Goal: Information Seeking & Learning: Learn about a topic

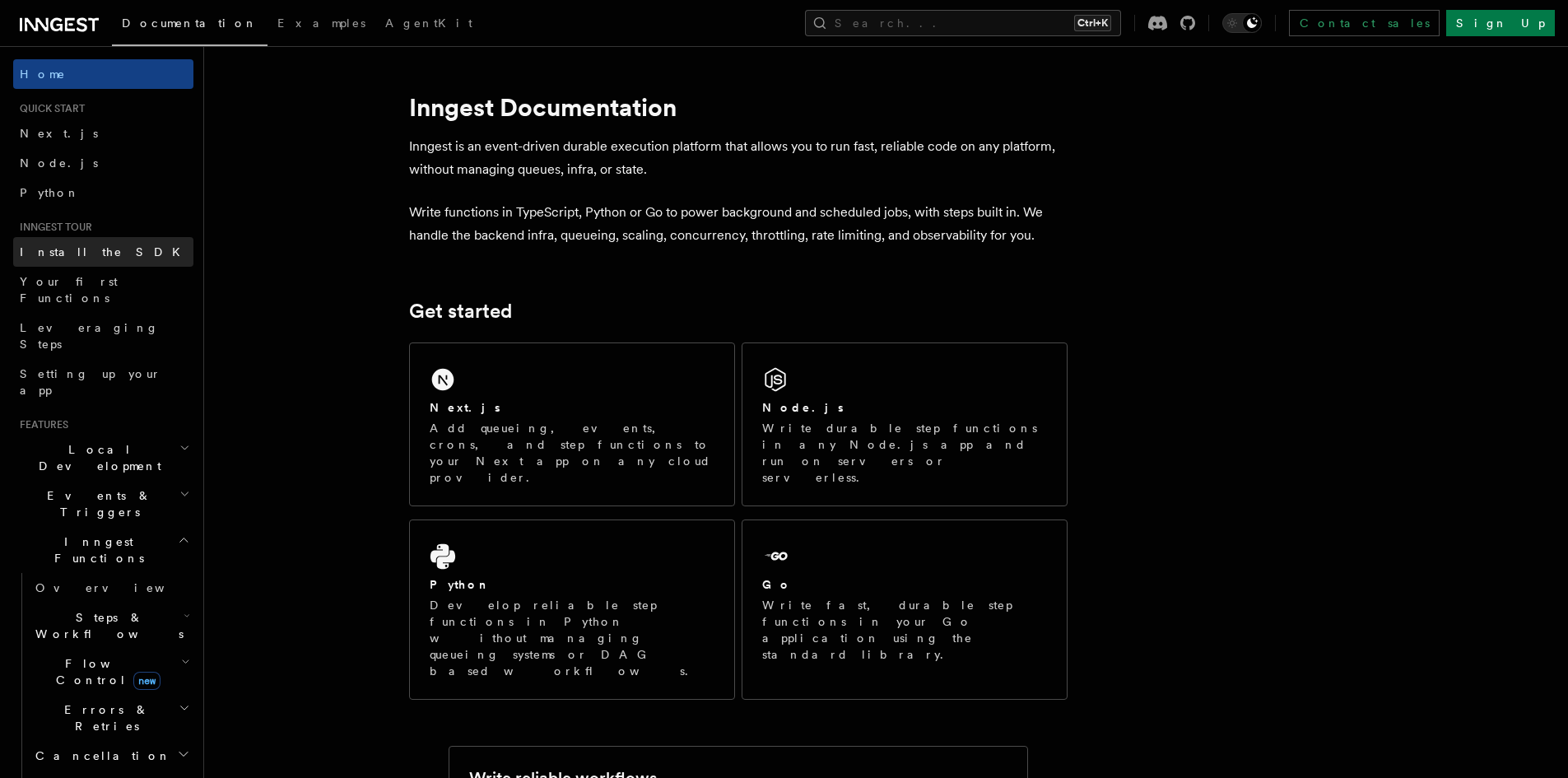
click at [89, 246] on span "Install the SDK" at bounding box center [105, 252] width 171 height 13
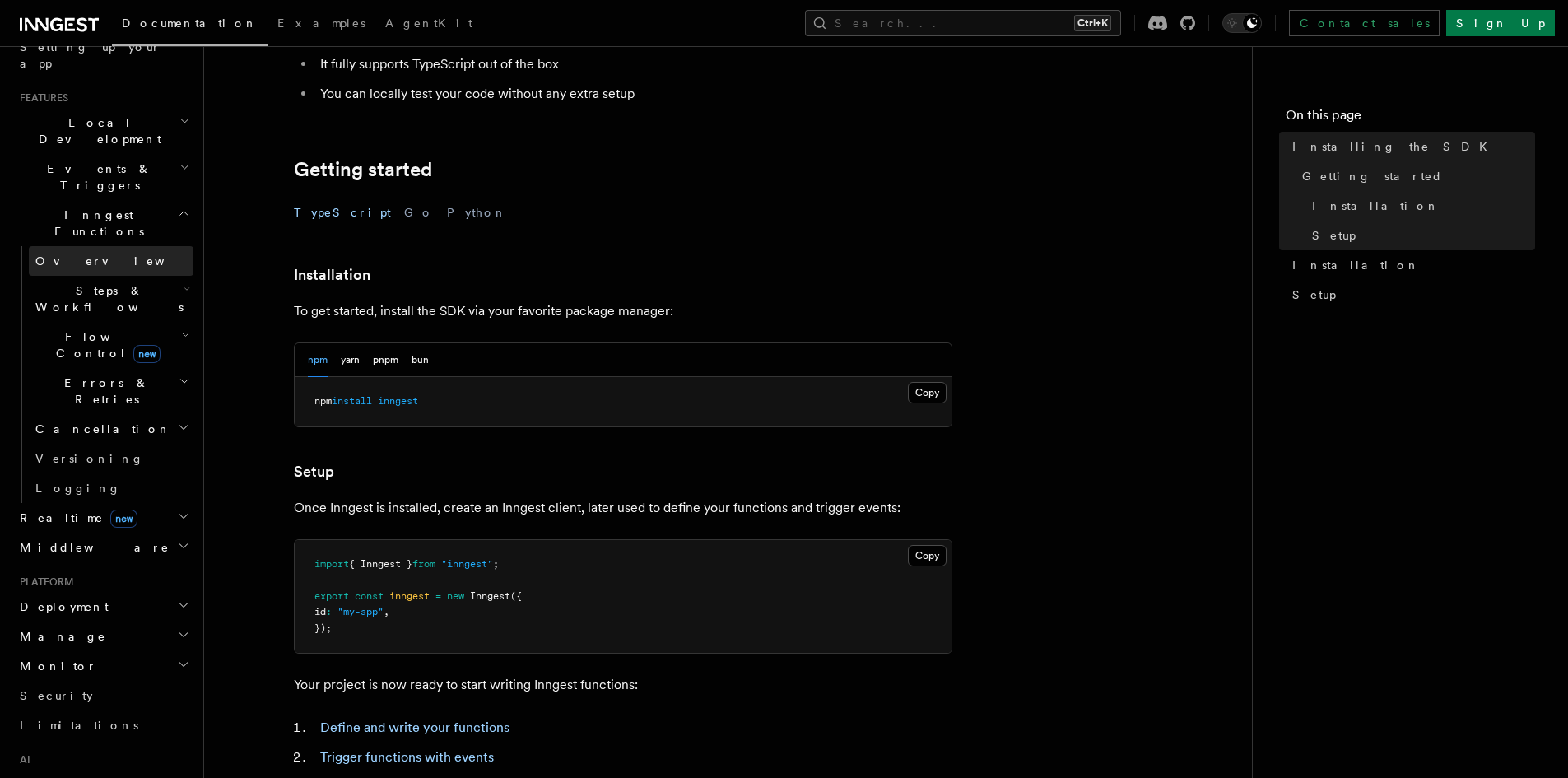
scroll to position [329, 0]
click at [121, 500] on h2 "Realtime new" at bounding box center [103, 515] width 180 height 30
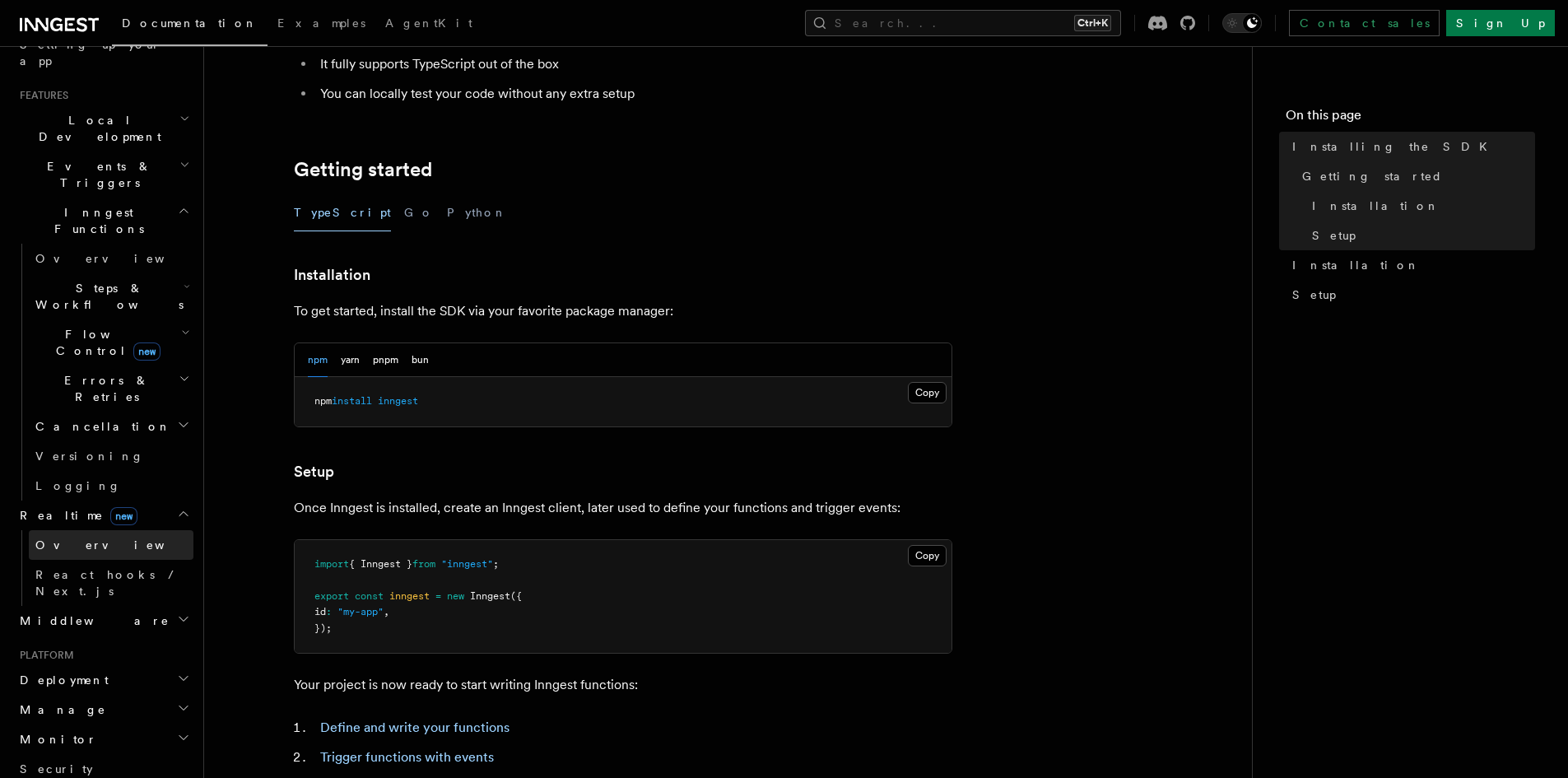
click at [101, 530] on link "Overview" at bounding box center [111, 545] width 164 height 30
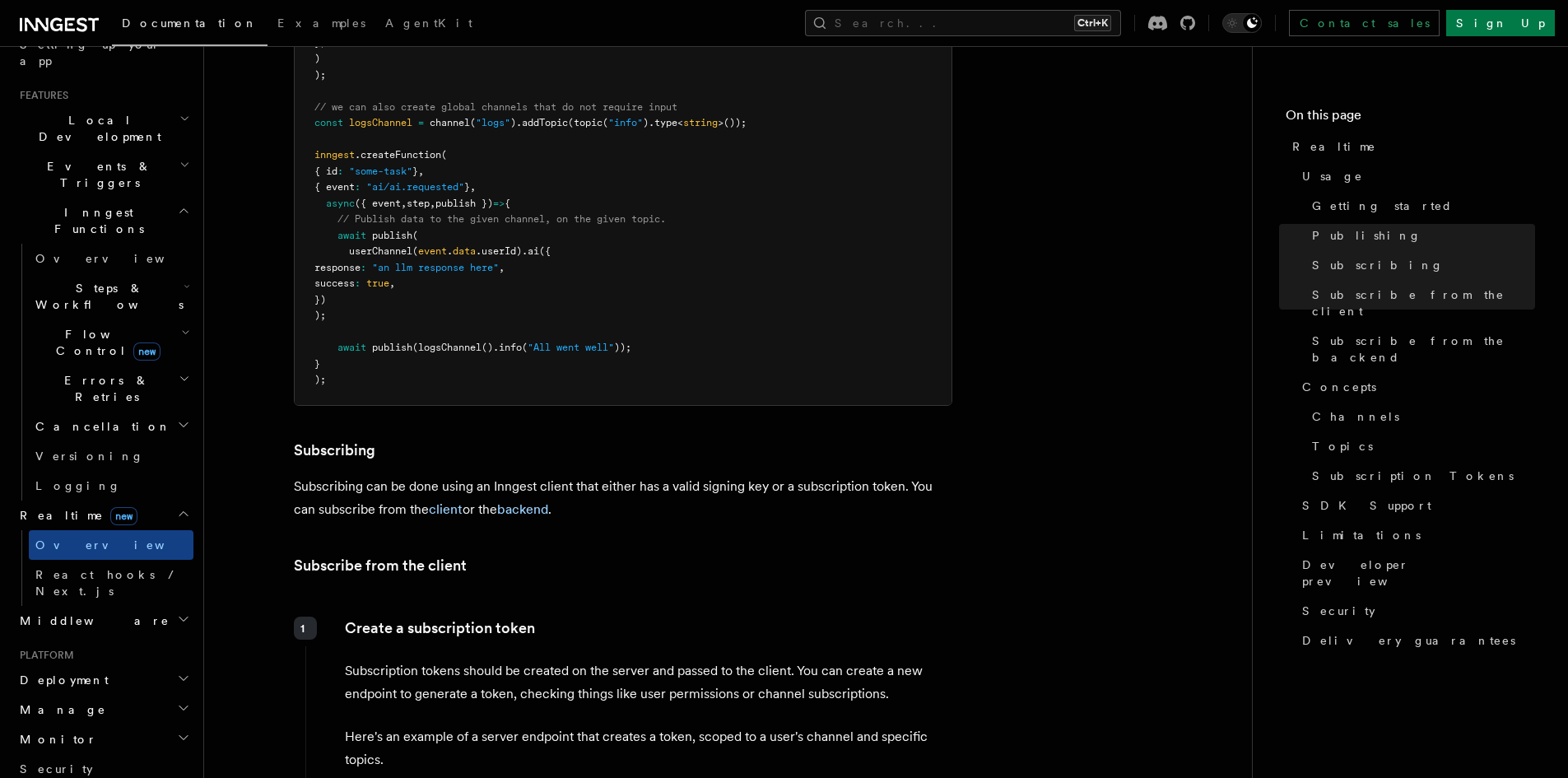
scroll to position [1070, 0]
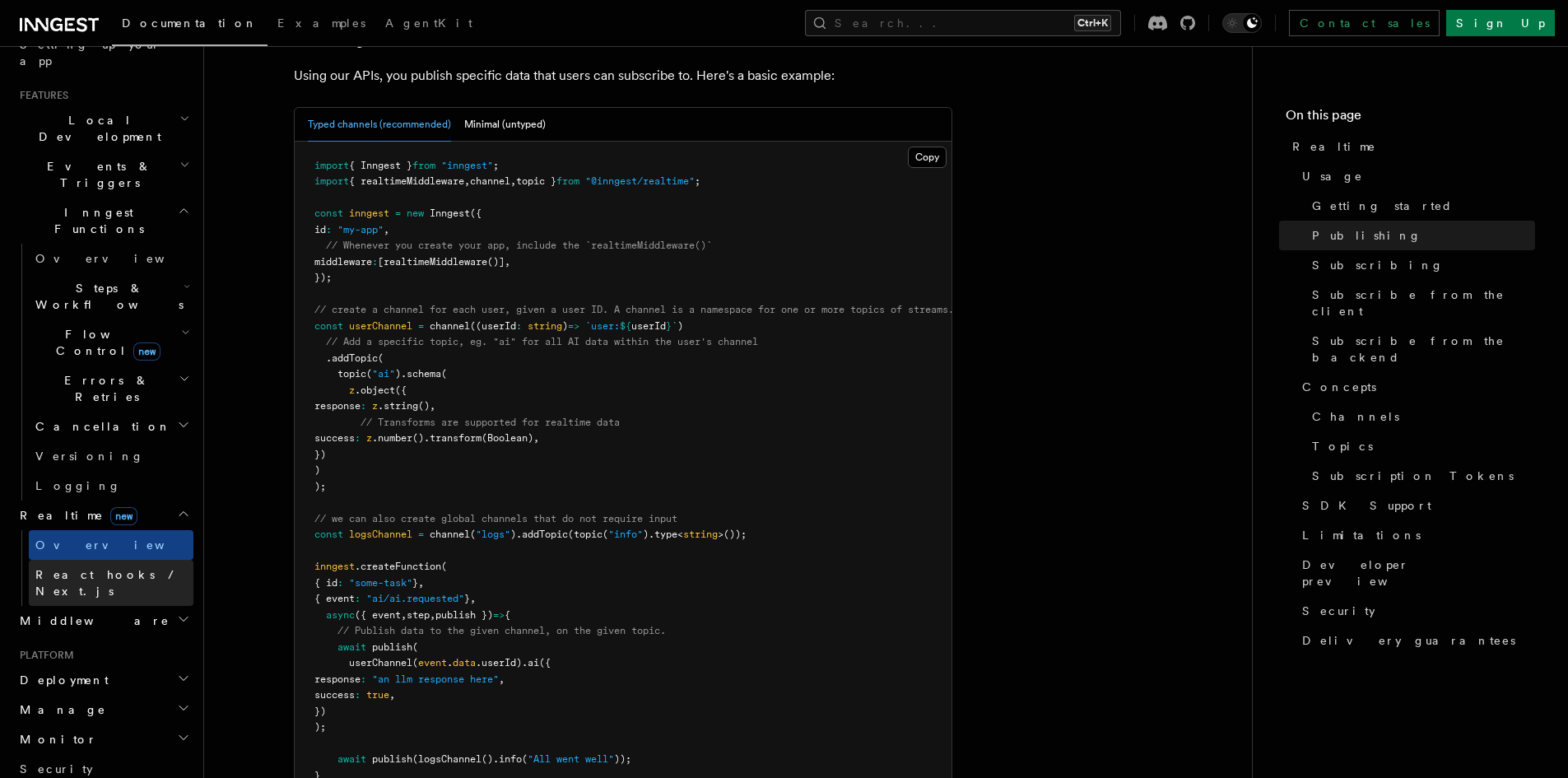
click at [100, 568] on span "React hooks / Next.js" at bounding box center [108, 583] width 145 height 30
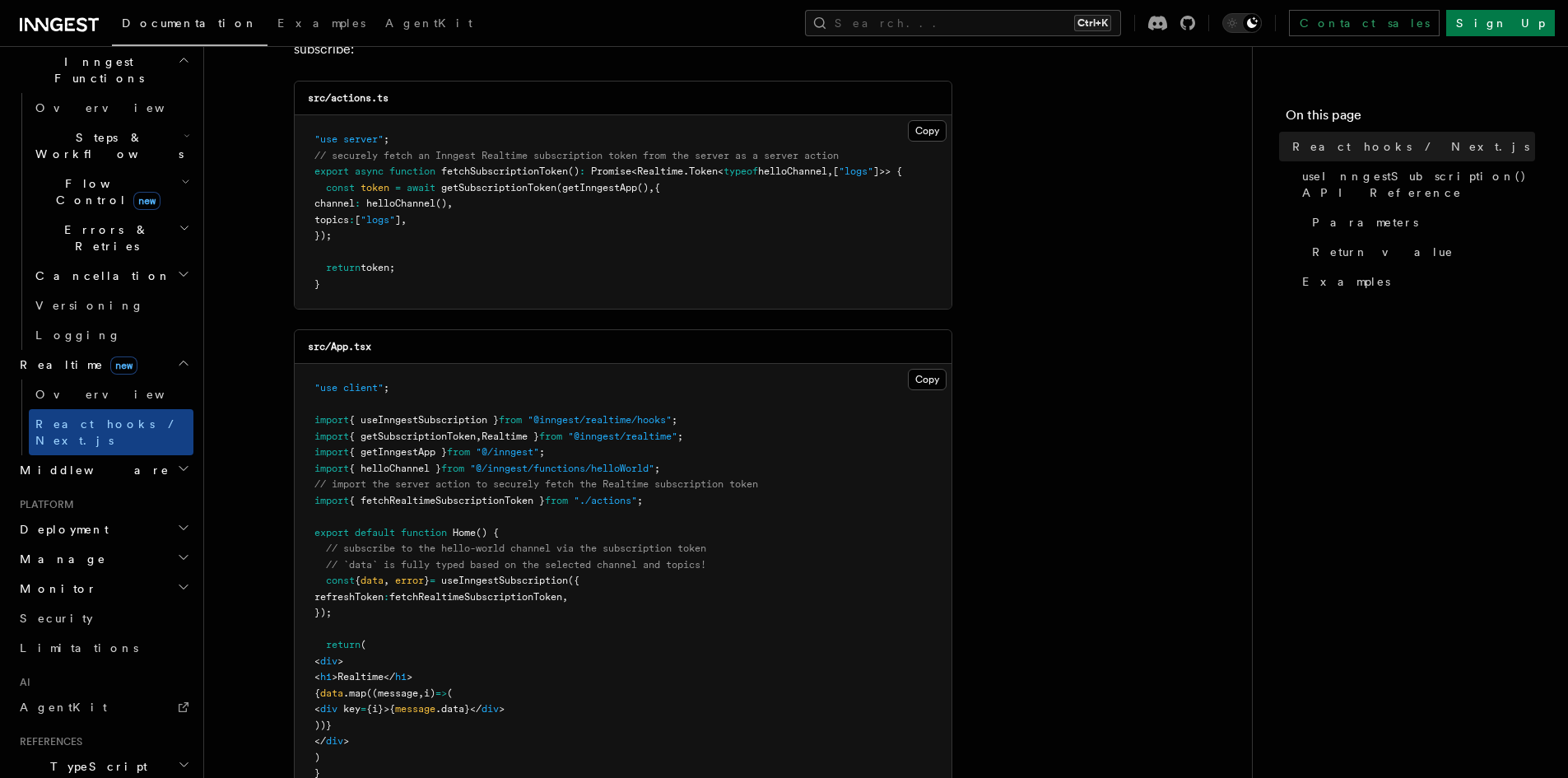
scroll to position [494, 0]
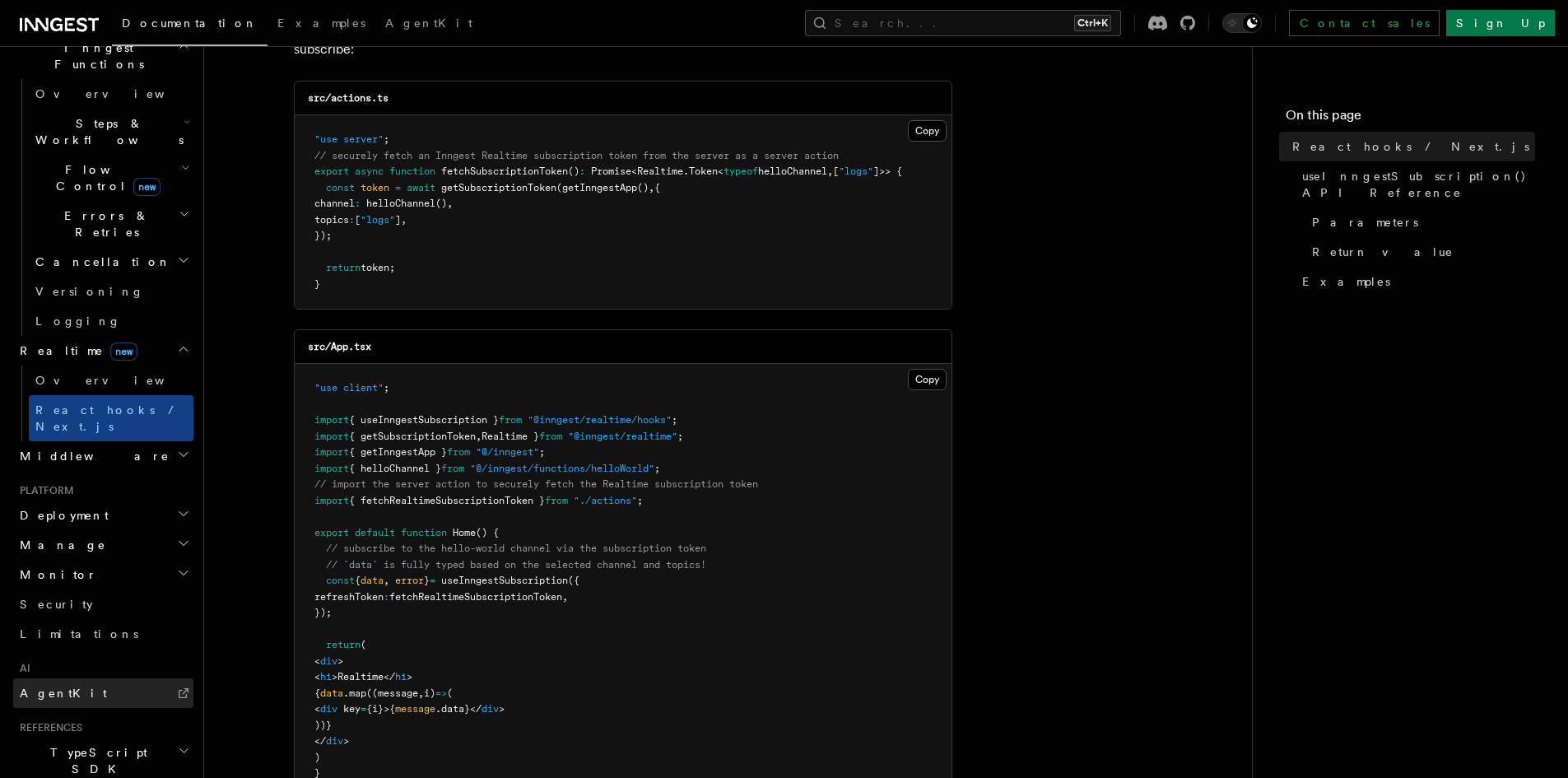
click at [85, 679] on link "AgentKit" at bounding box center [103, 694] width 180 height 30
